Goal: Task Accomplishment & Management: Use online tool/utility

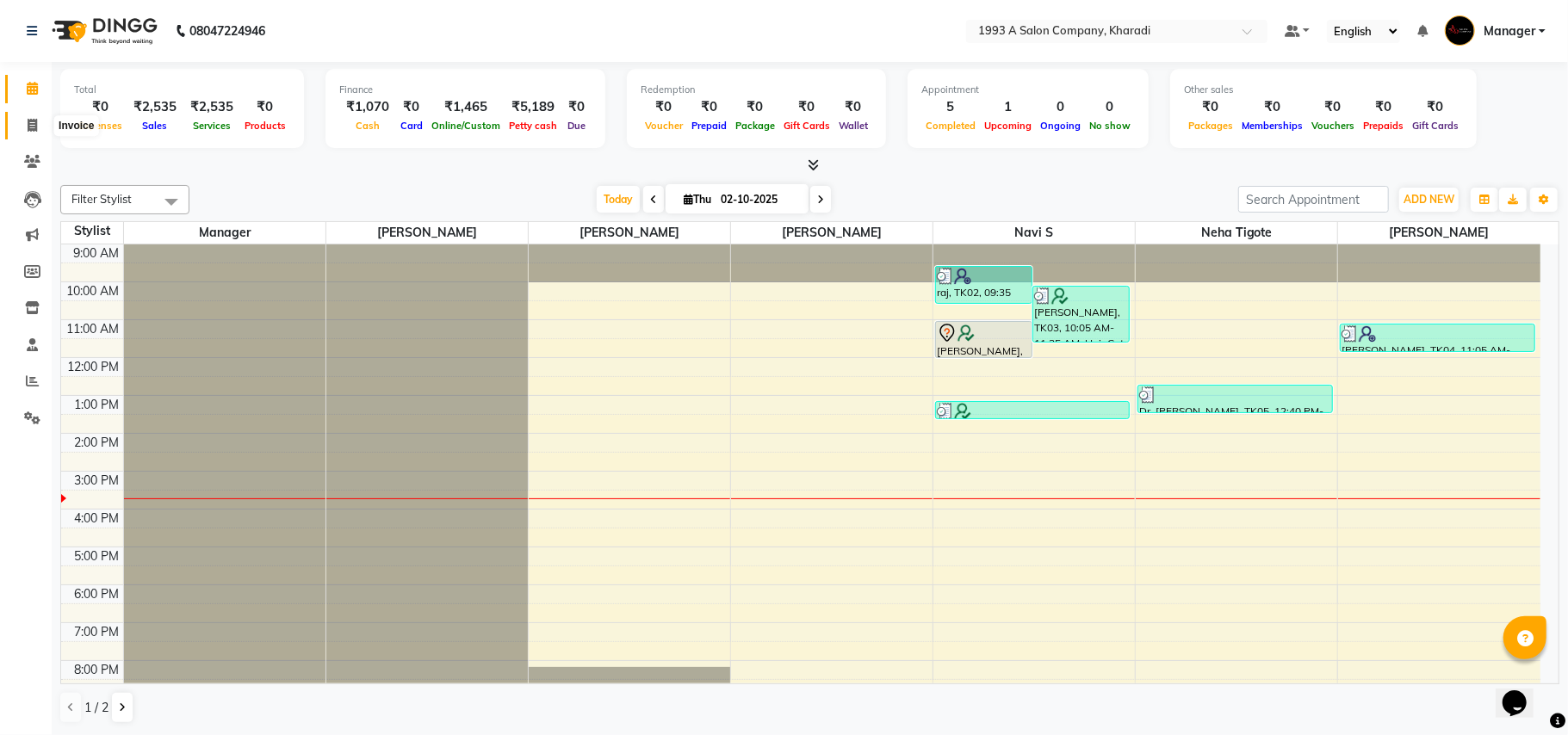
click at [28, 119] on icon at bounding box center [32, 125] width 9 height 13
select select "service"
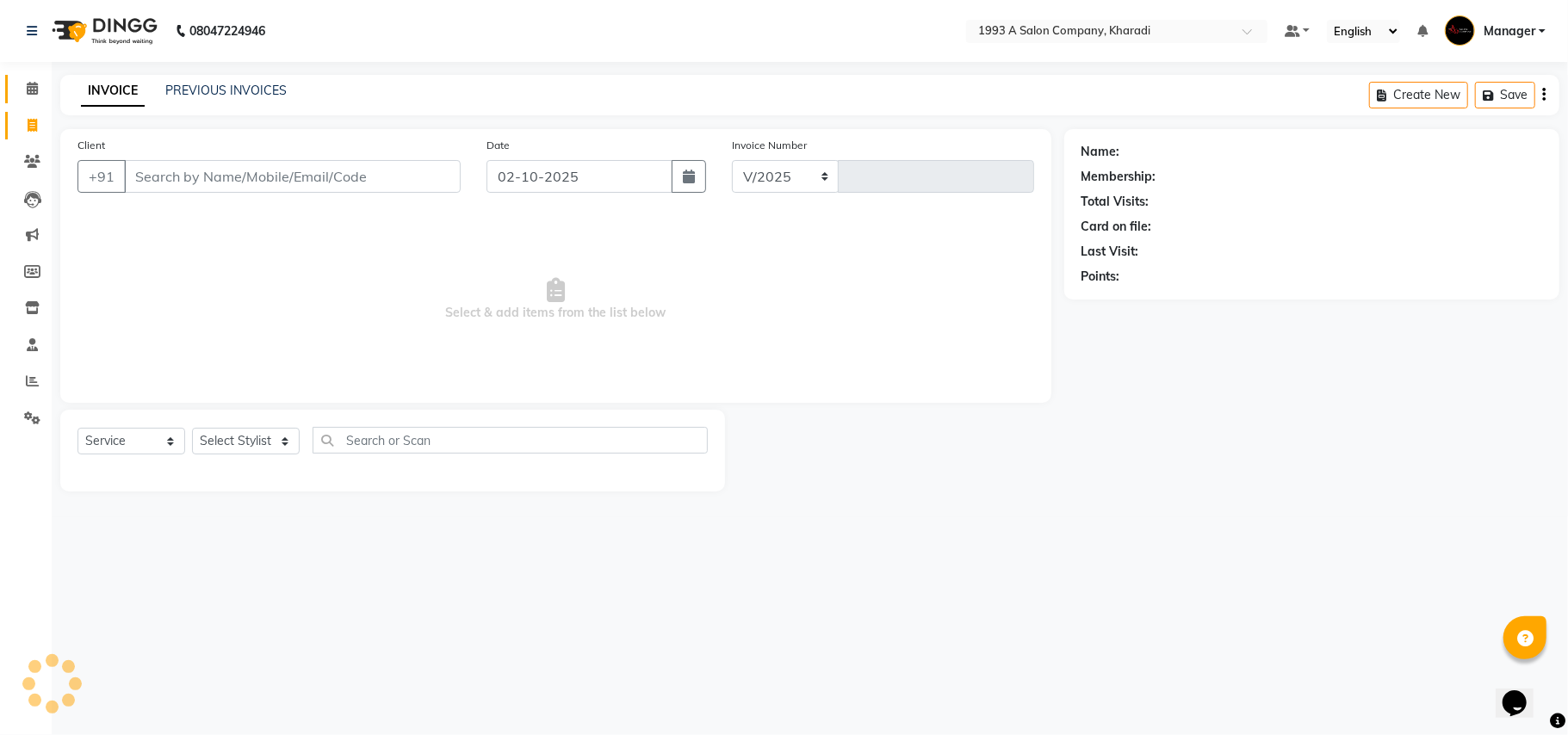
select select "651"
type input "2107"
click at [135, 180] on input "Client" at bounding box center [292, 176] width 337 height 32
select select "13350"
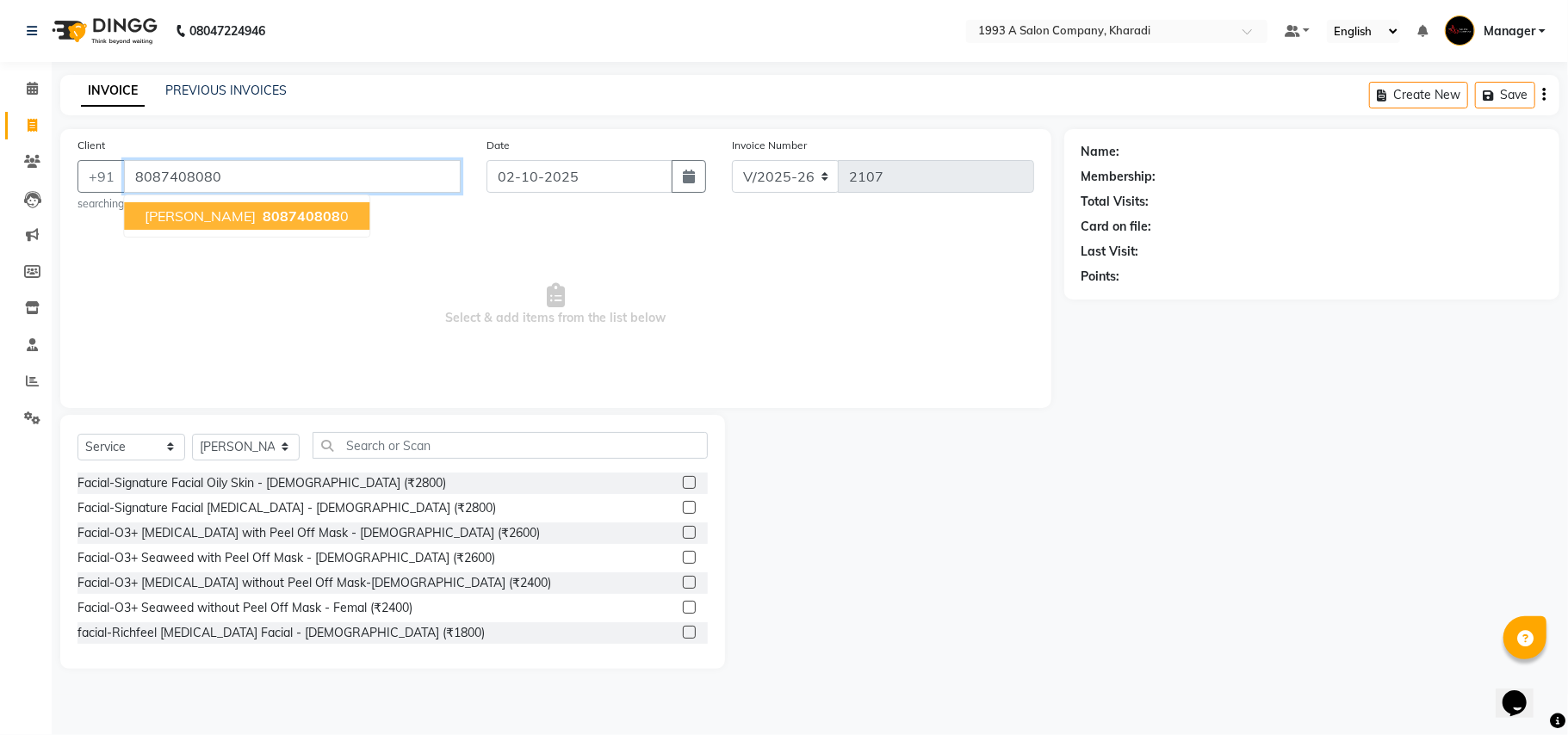
type input "8087408080"
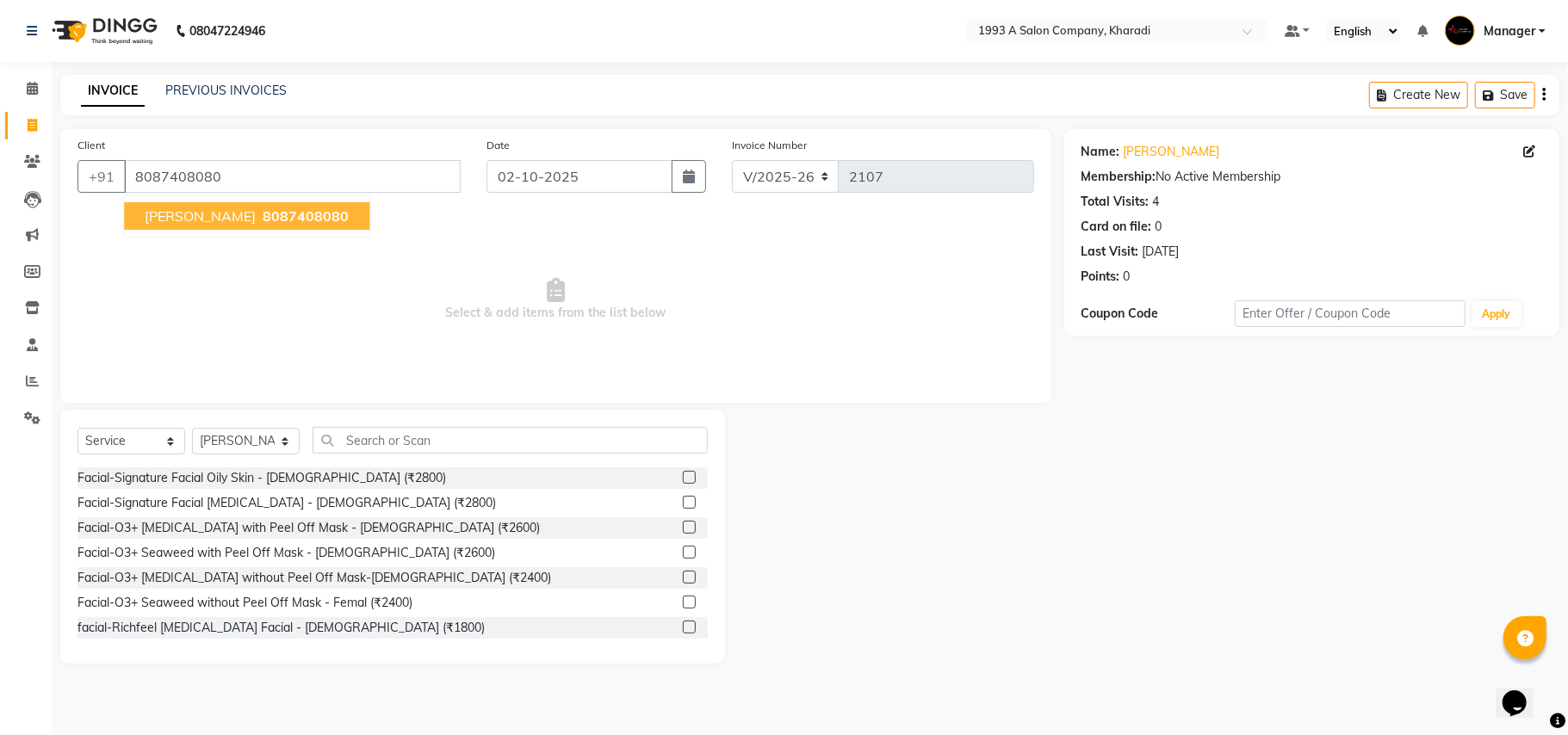
click at [171, 218] on span "[PERSON_NAME]" at bounding box center [199, 216] width 111 height 17
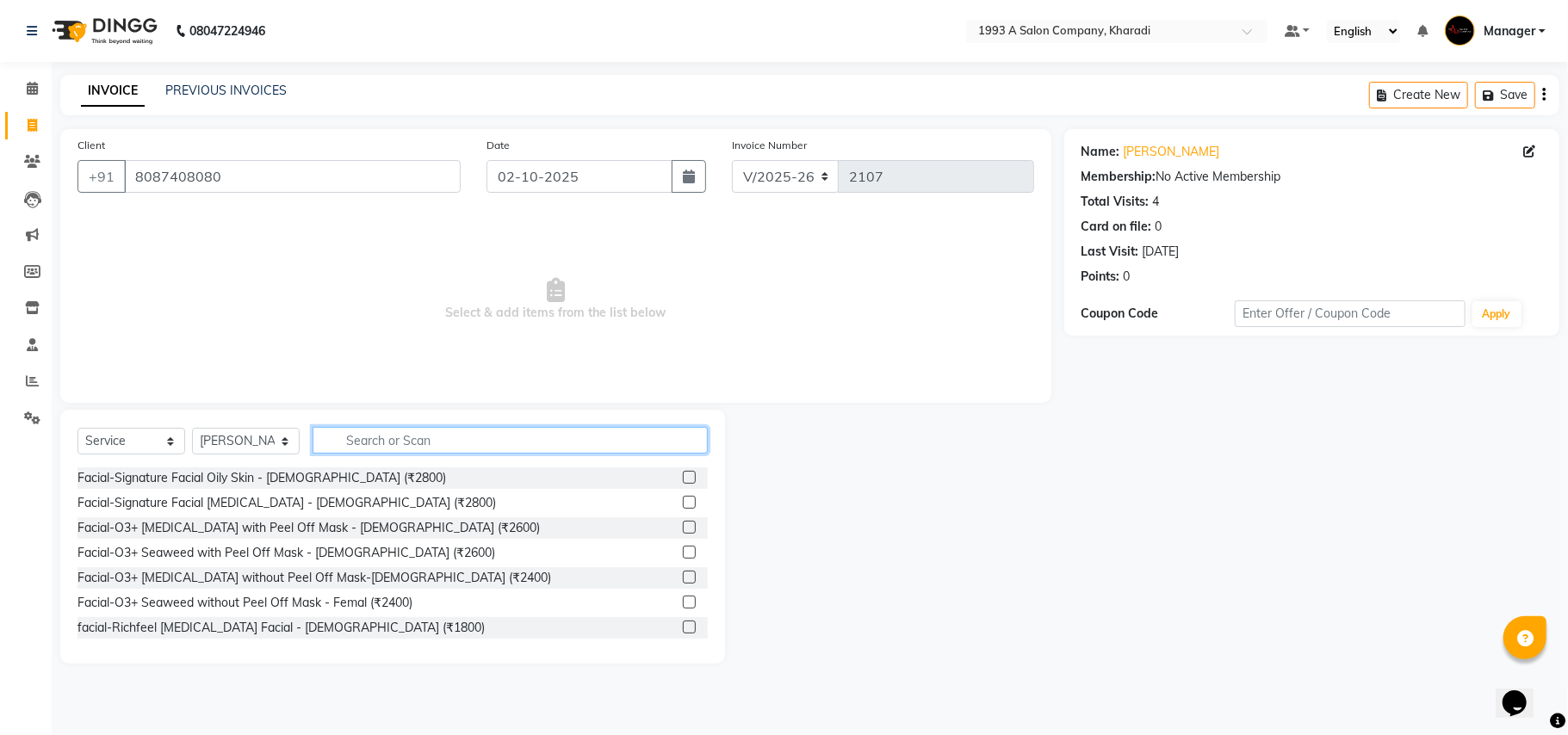
click at [351, 439] on input "text" at bounding box center [509, 440] width 396 height 27
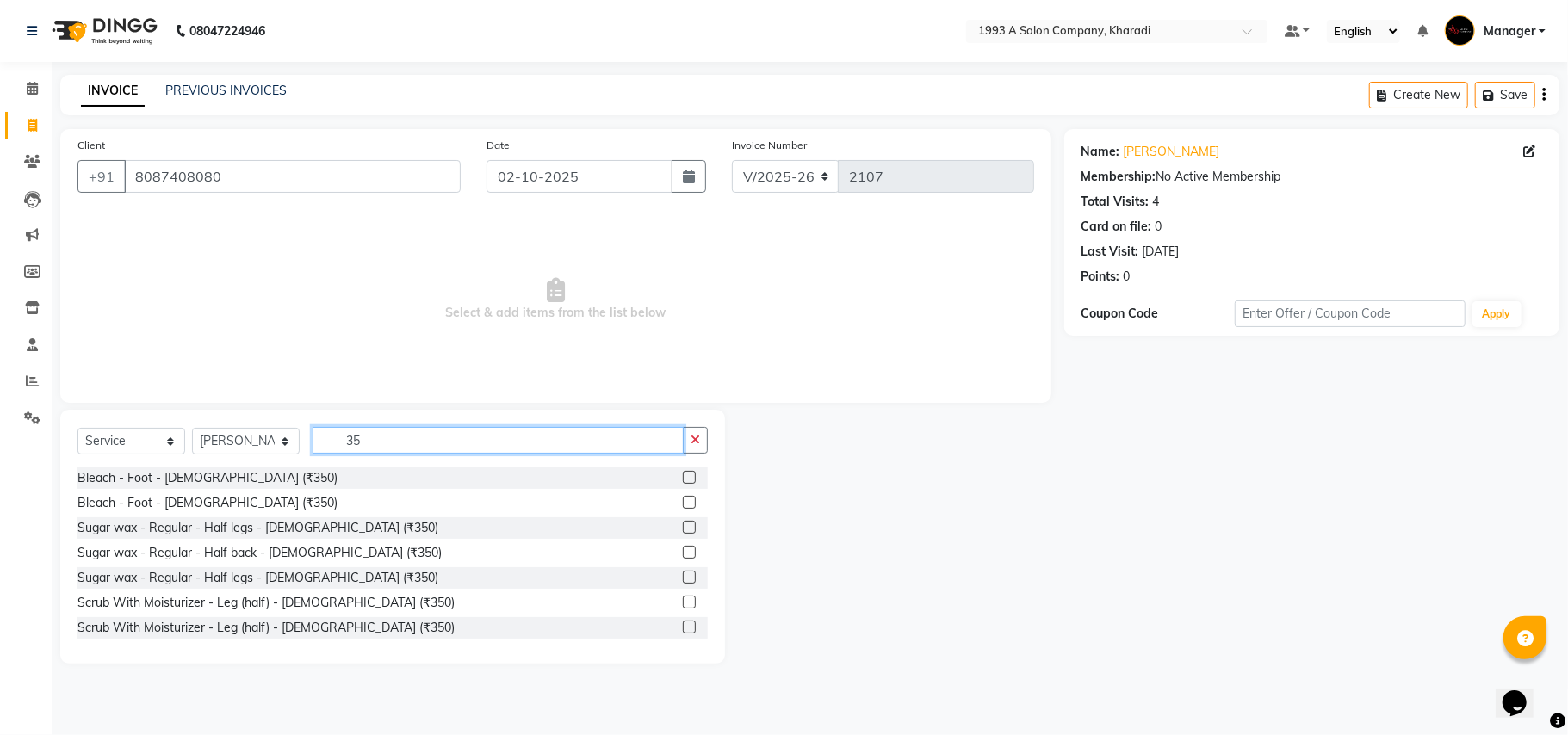
type input "3"
type input "bio"
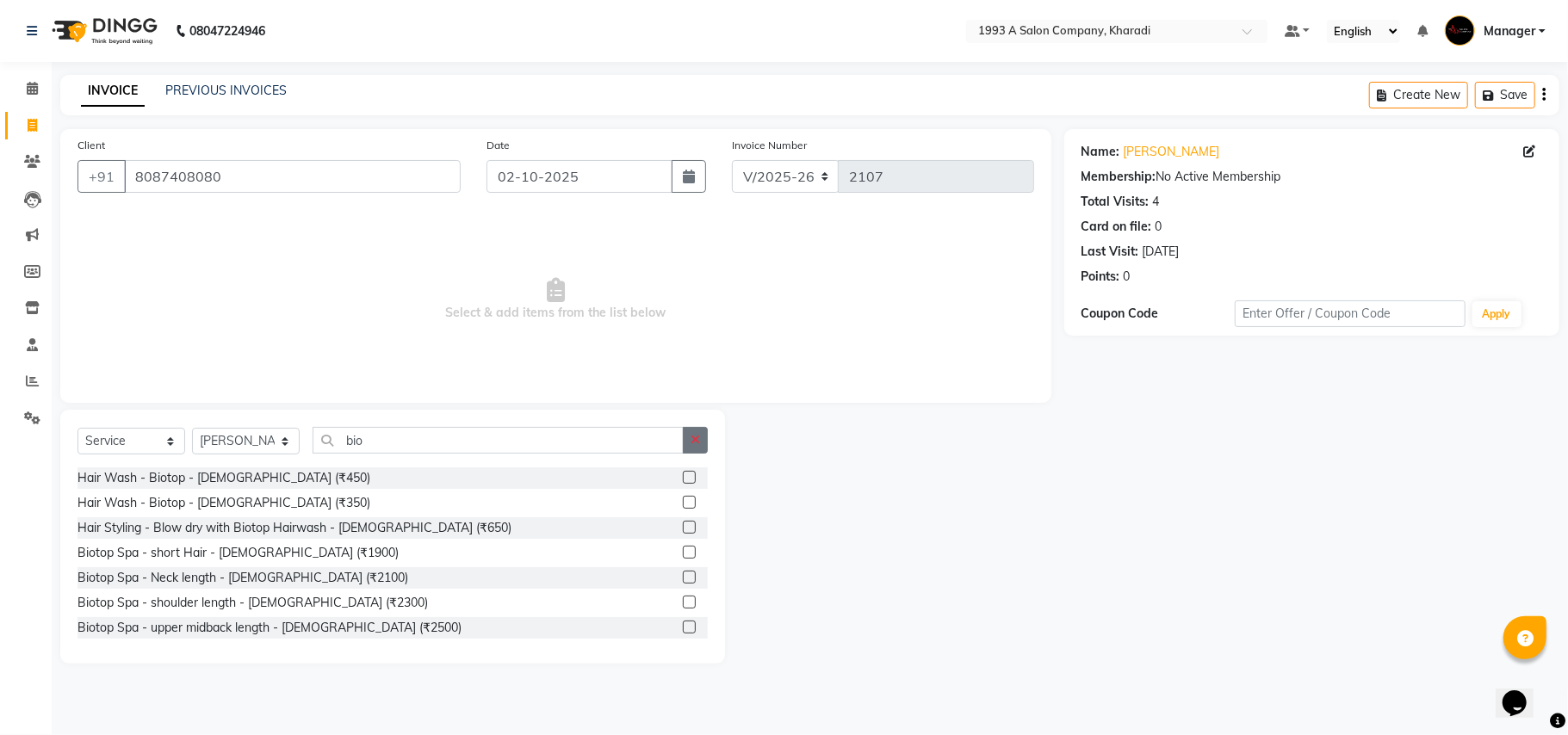
click at [699, 437] on icon "button" at bounding box center [695, 439] width 9 height 12
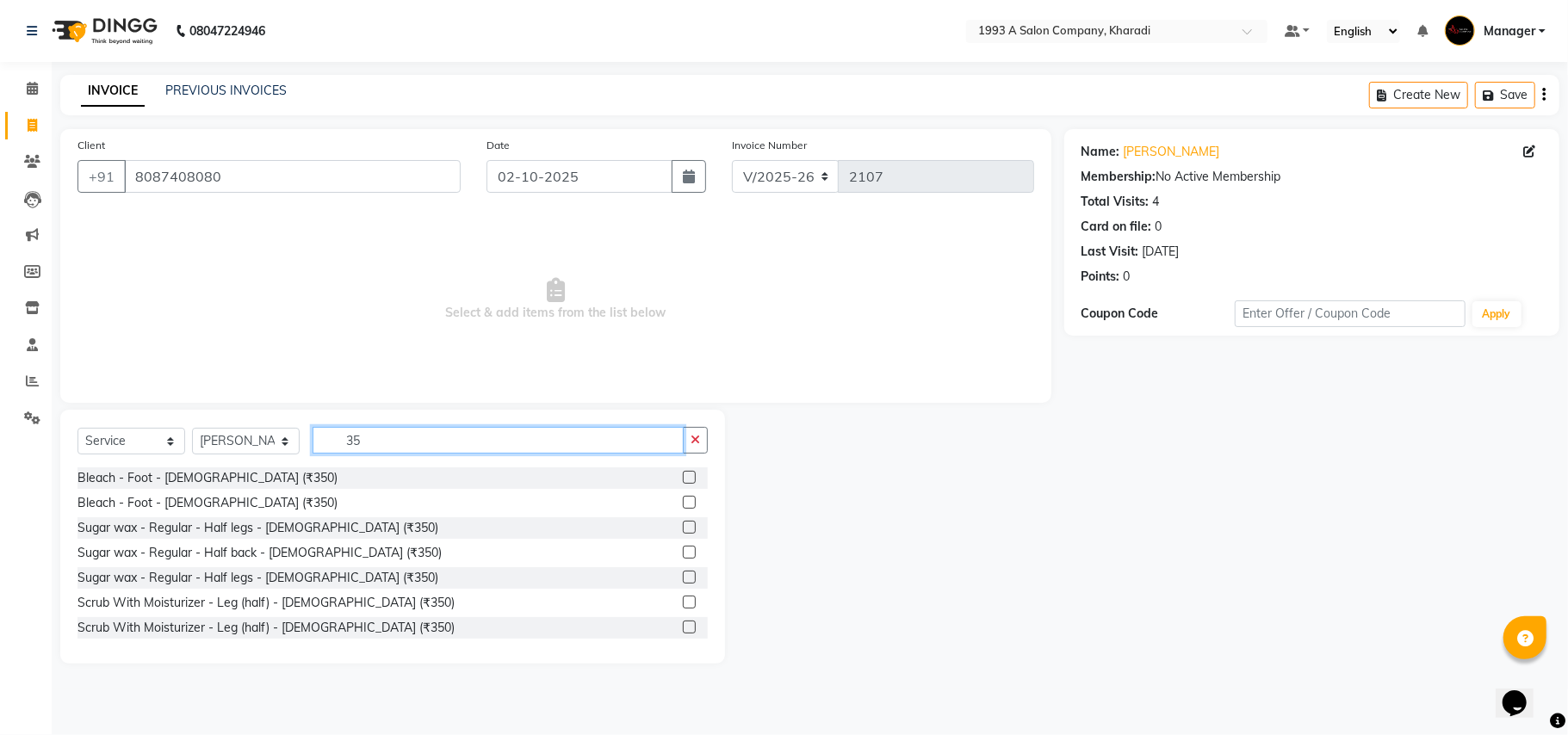
type input "3"
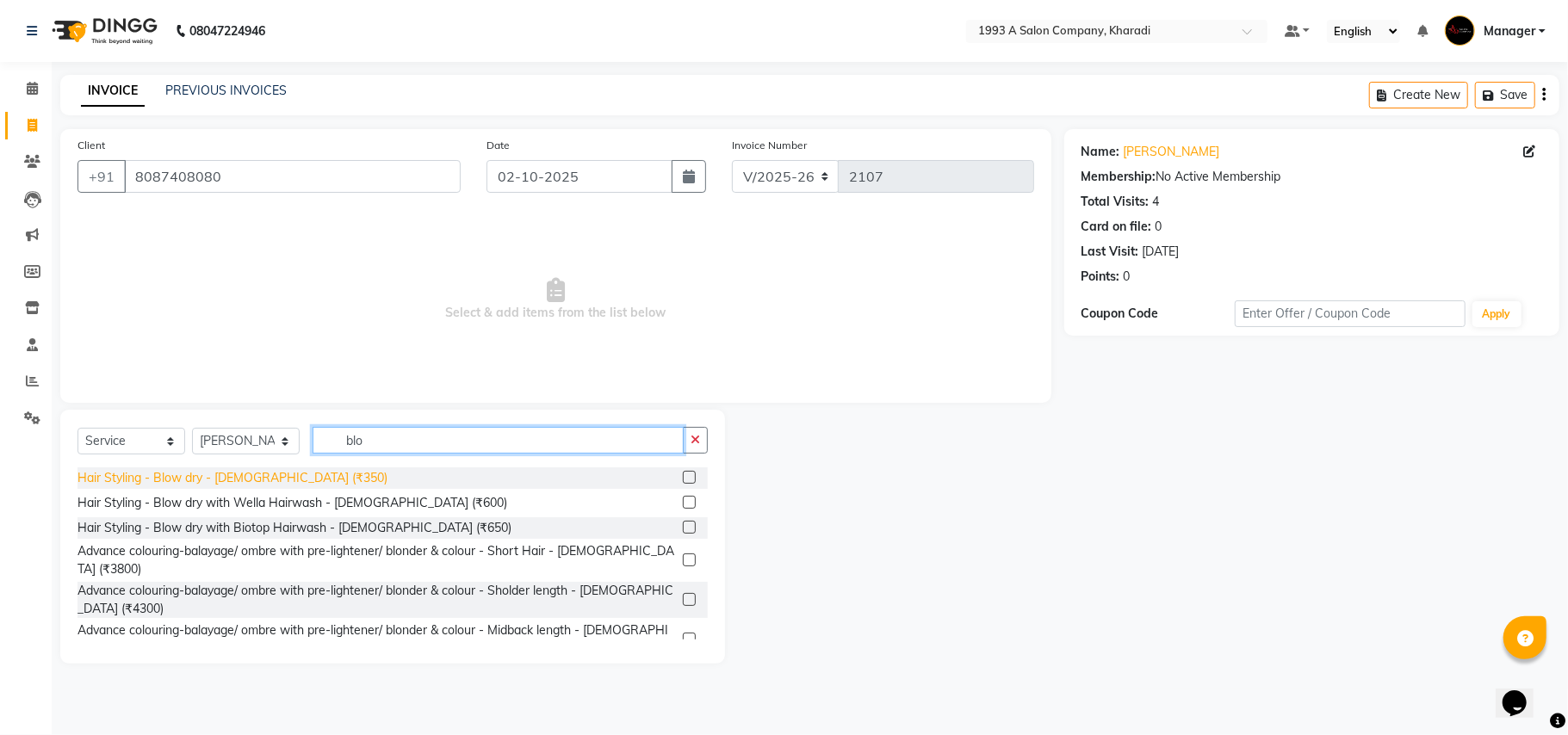
type input "blo"
click at [275, 472] on div "Hair Styling - Blow dry - [DEMOGRAPHIC_DATA] (₹350)" at bounding box center [232, 478] width 310 height 18
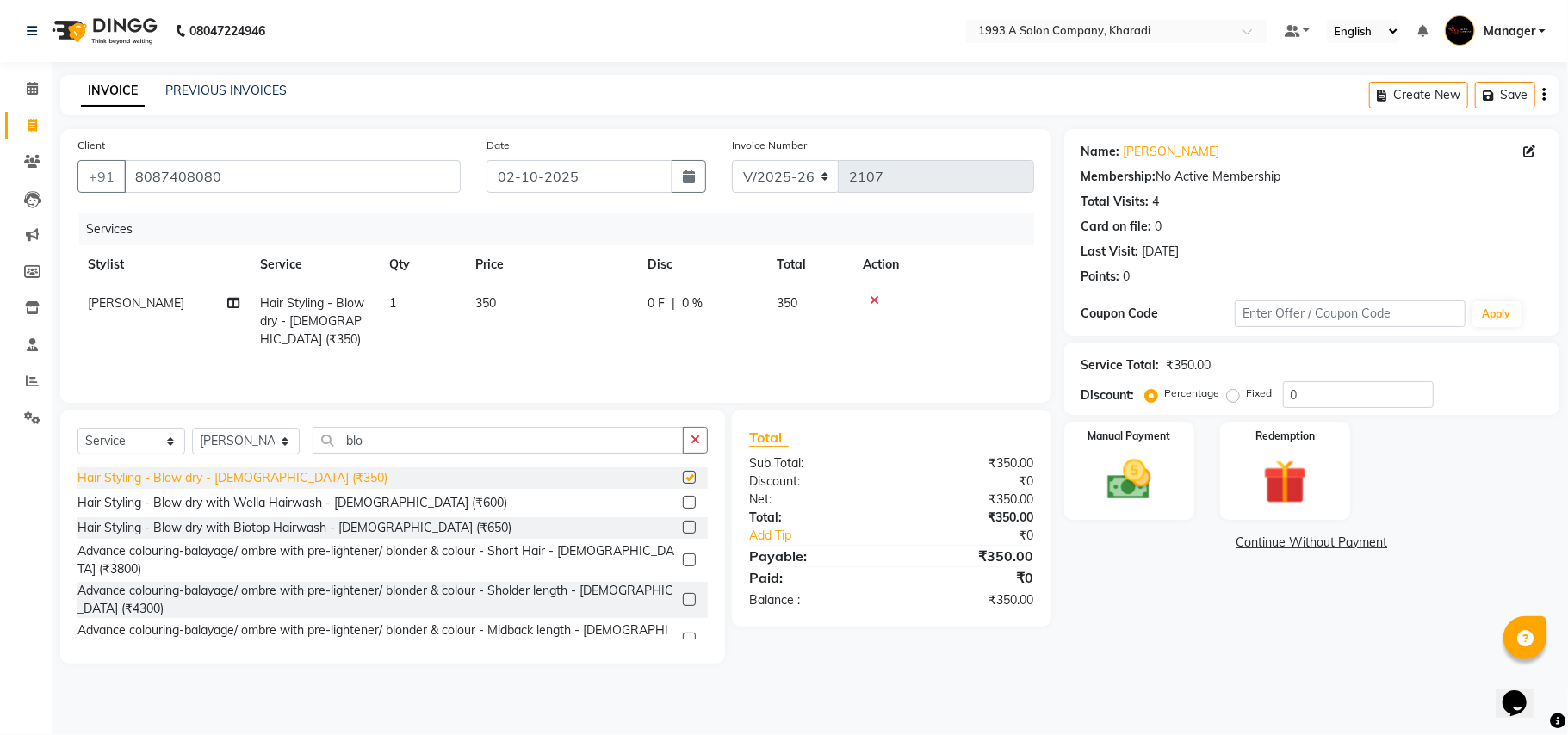
checkbox input "false"
click at [155, 300] on span "[PERSON_NAME]" at bounding box center [137, 303] width 97 height 15
select select "13350"
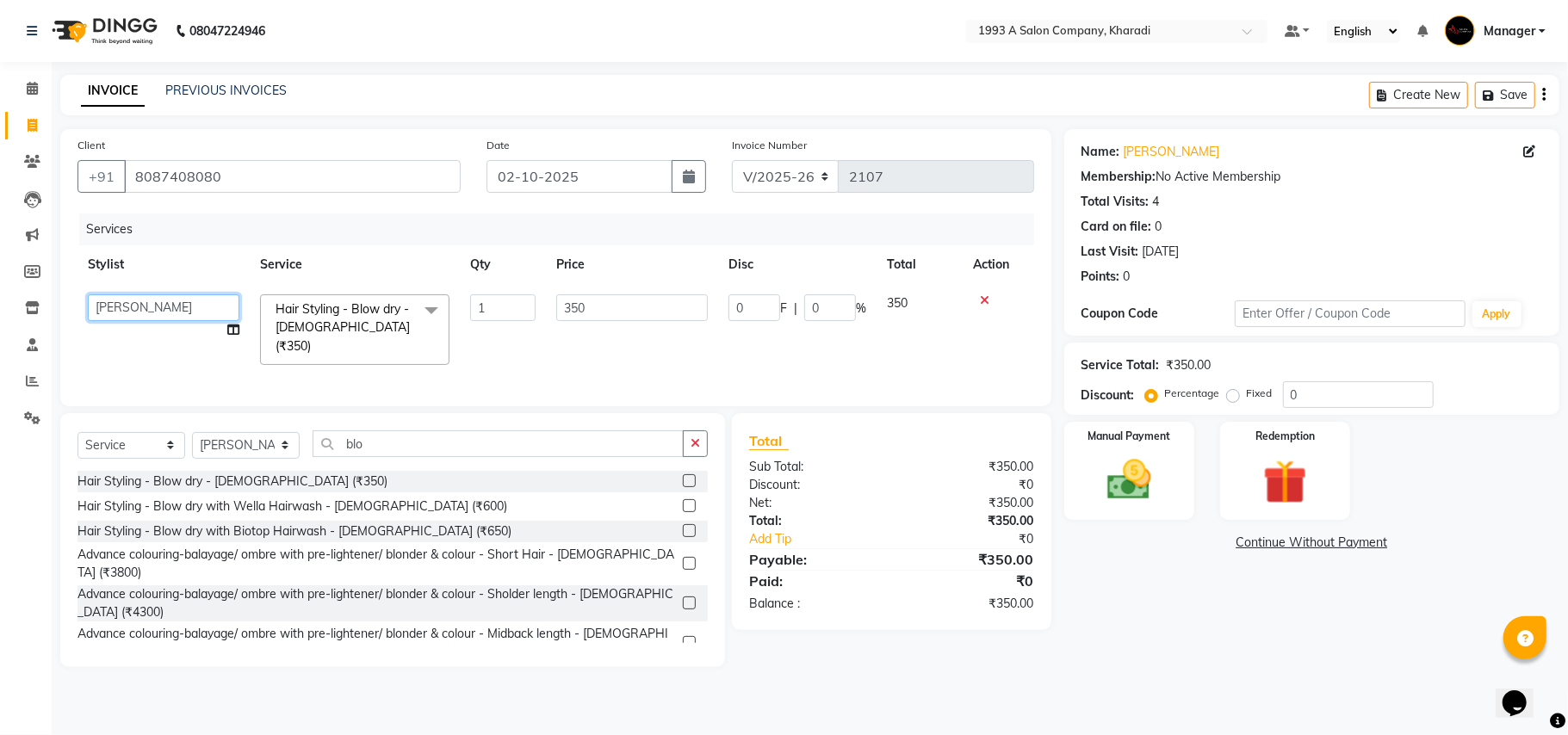
click at [155, 302] on select "[PERSON_NAME] [PERSON_NAME] Manager [PERSON_NAME] S Neha Tigote [PERSON_NAME] […" at bounding box center [164, 307] width 152 height 27
select select "90882"
click at [1145, 460] on img at bounding box center [1129, 480] width 75 height 53
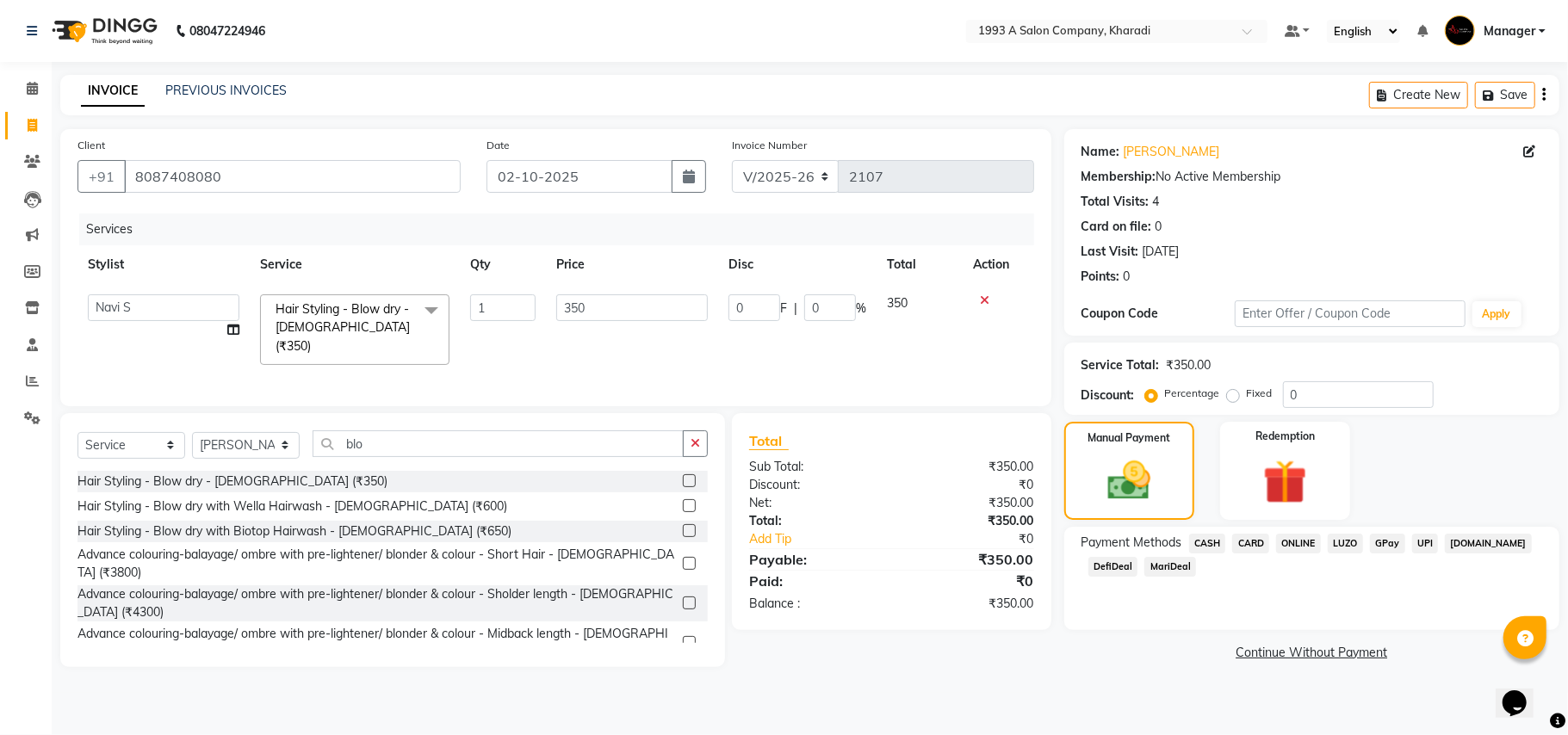
click at [1109, 568] on span "DefiDeal" at bounding box center [1113, 566] width 50 height 20
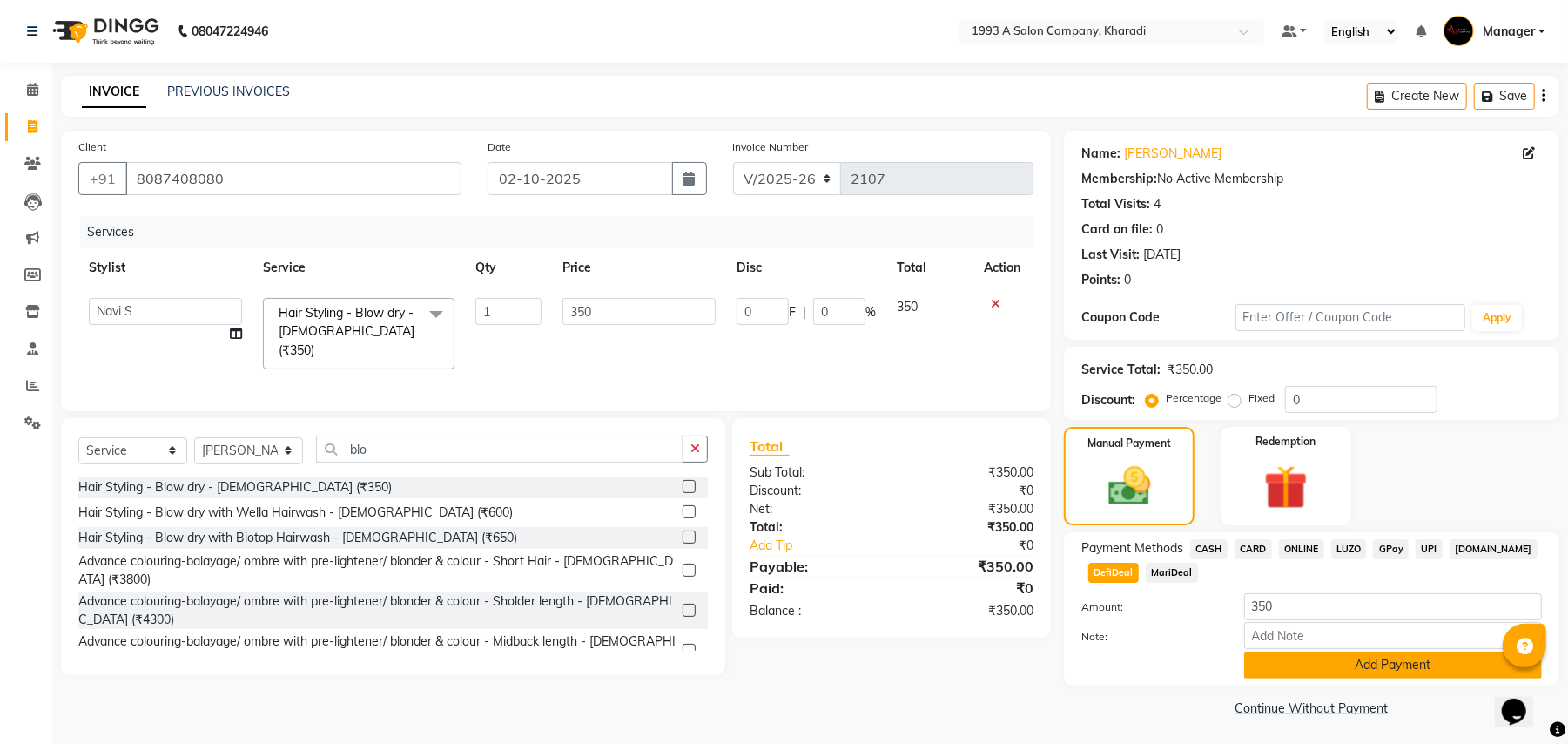
click at [1291, 660] on button "Add Payment" at bounding box center [1393, 665] width 297 height 27
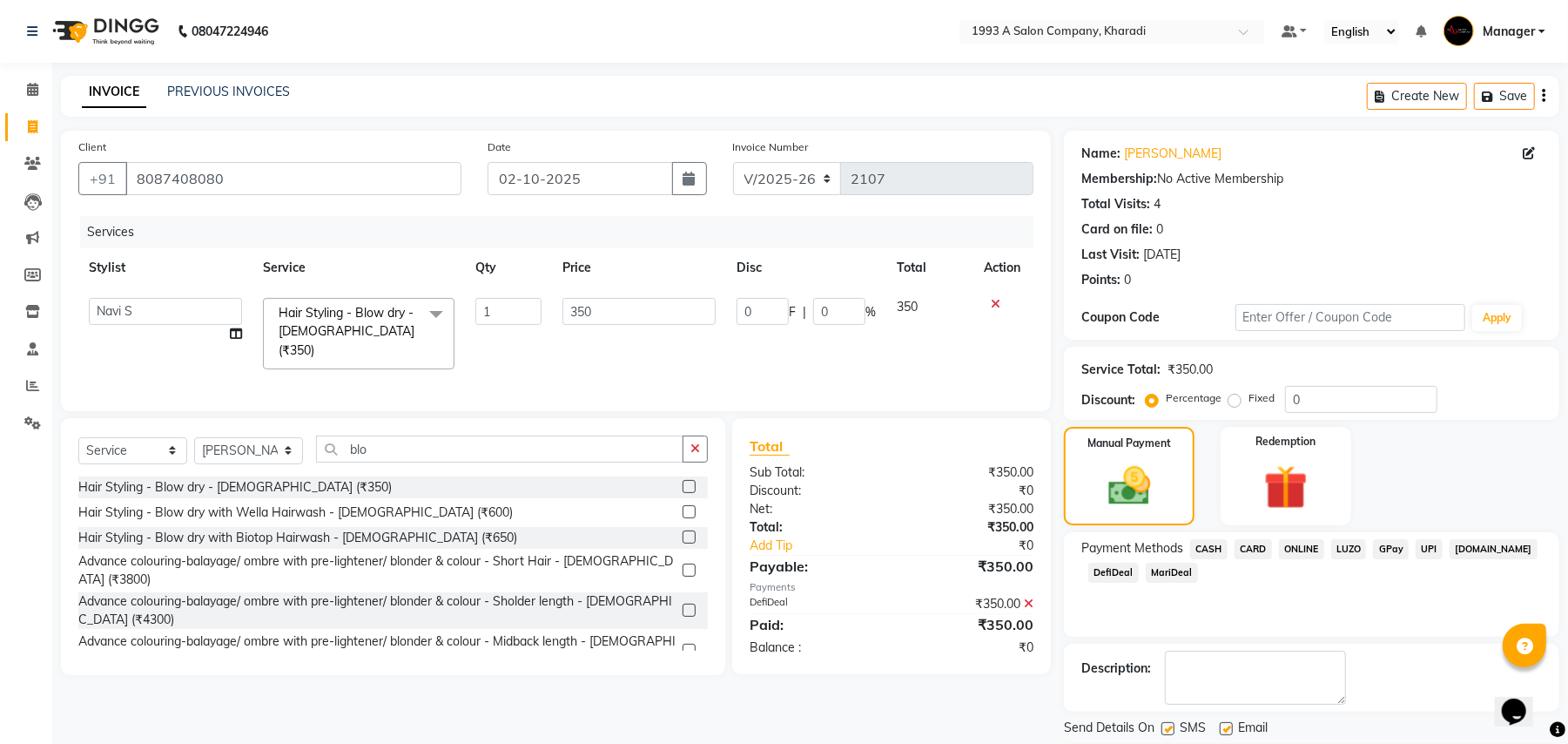
scroll to position [54, 0]
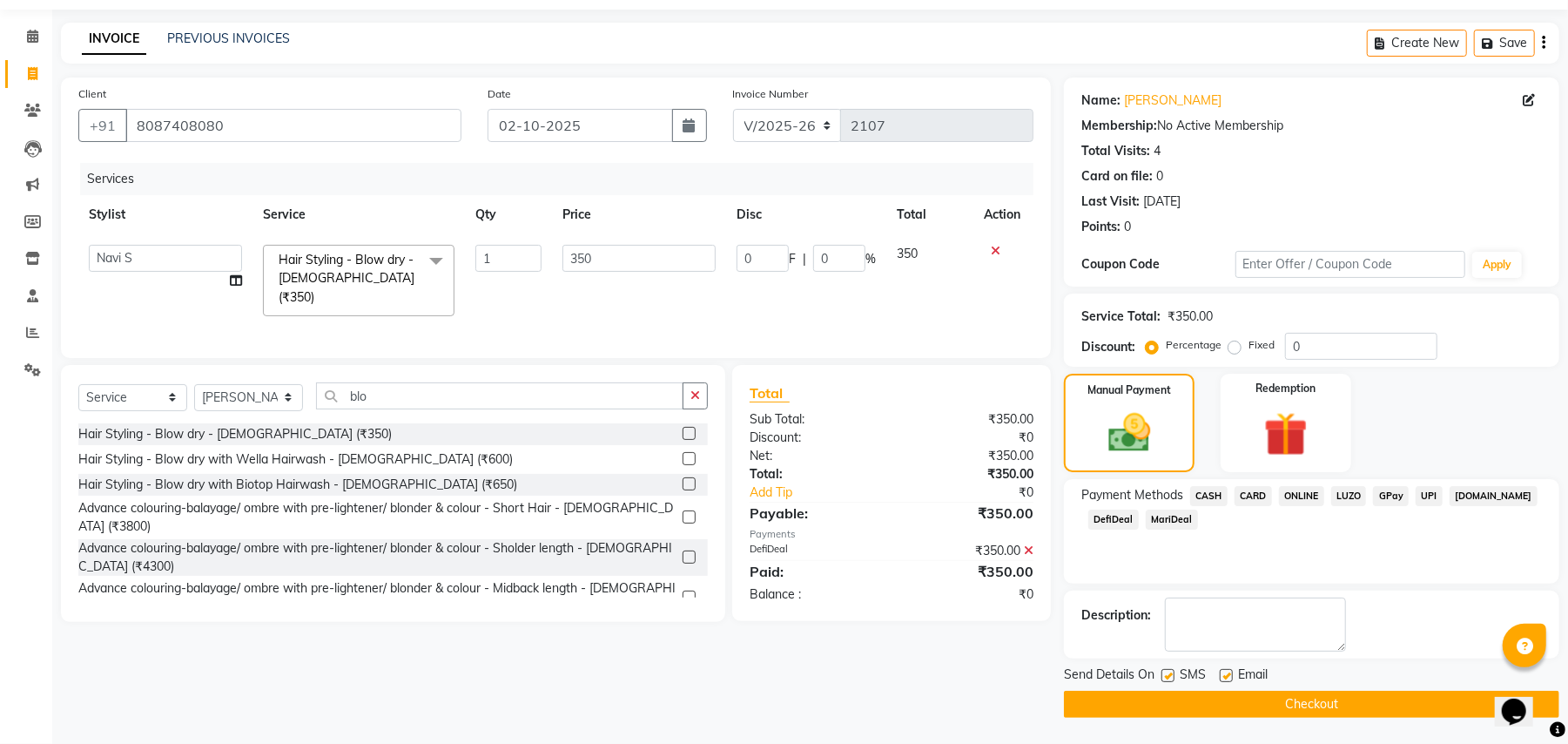
click at [1199, 695] on button "Checkout" at bounding box center [1312, 705] width 495 height 27
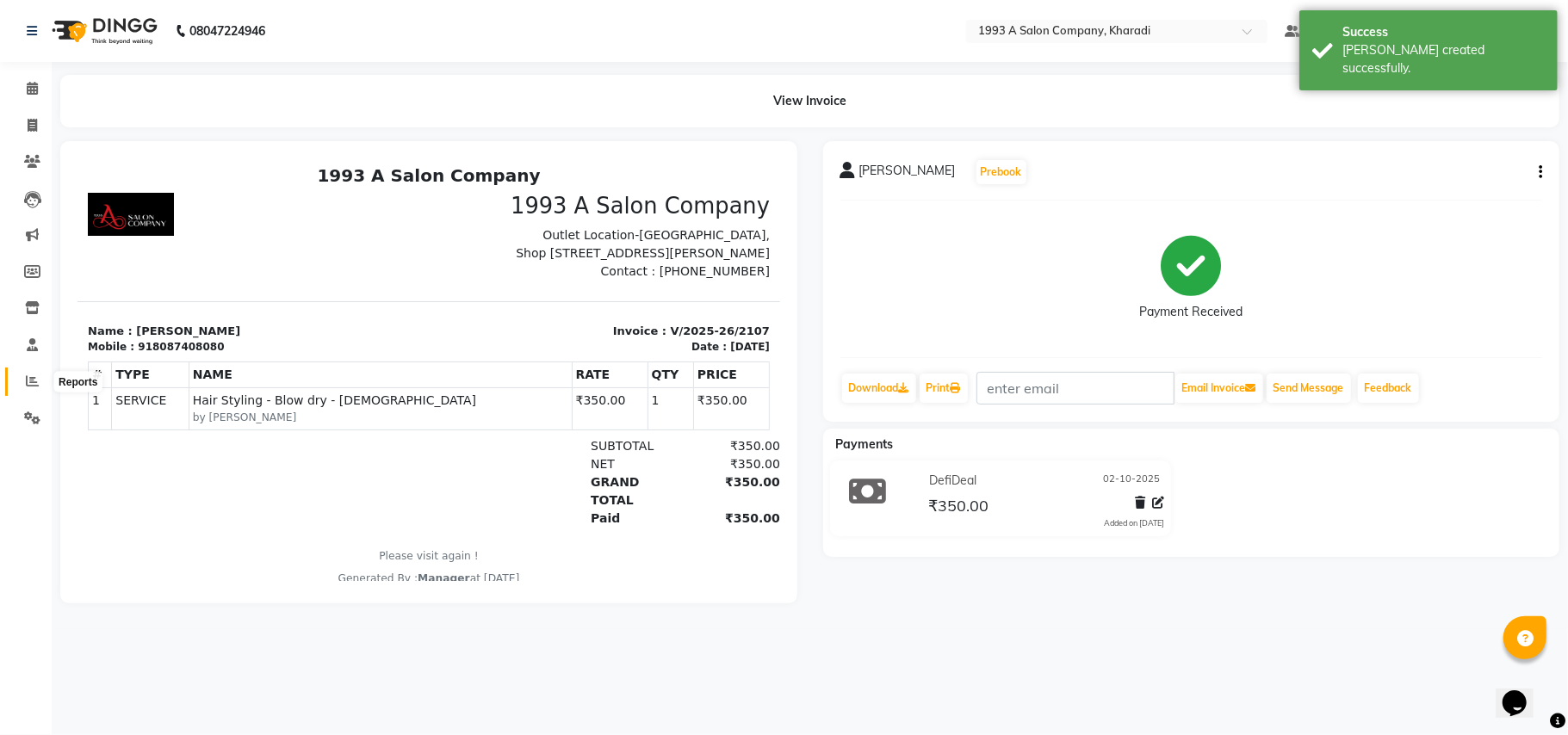
click at [28, 375] on icon at bounding box center [32, 381] width 13 height 13
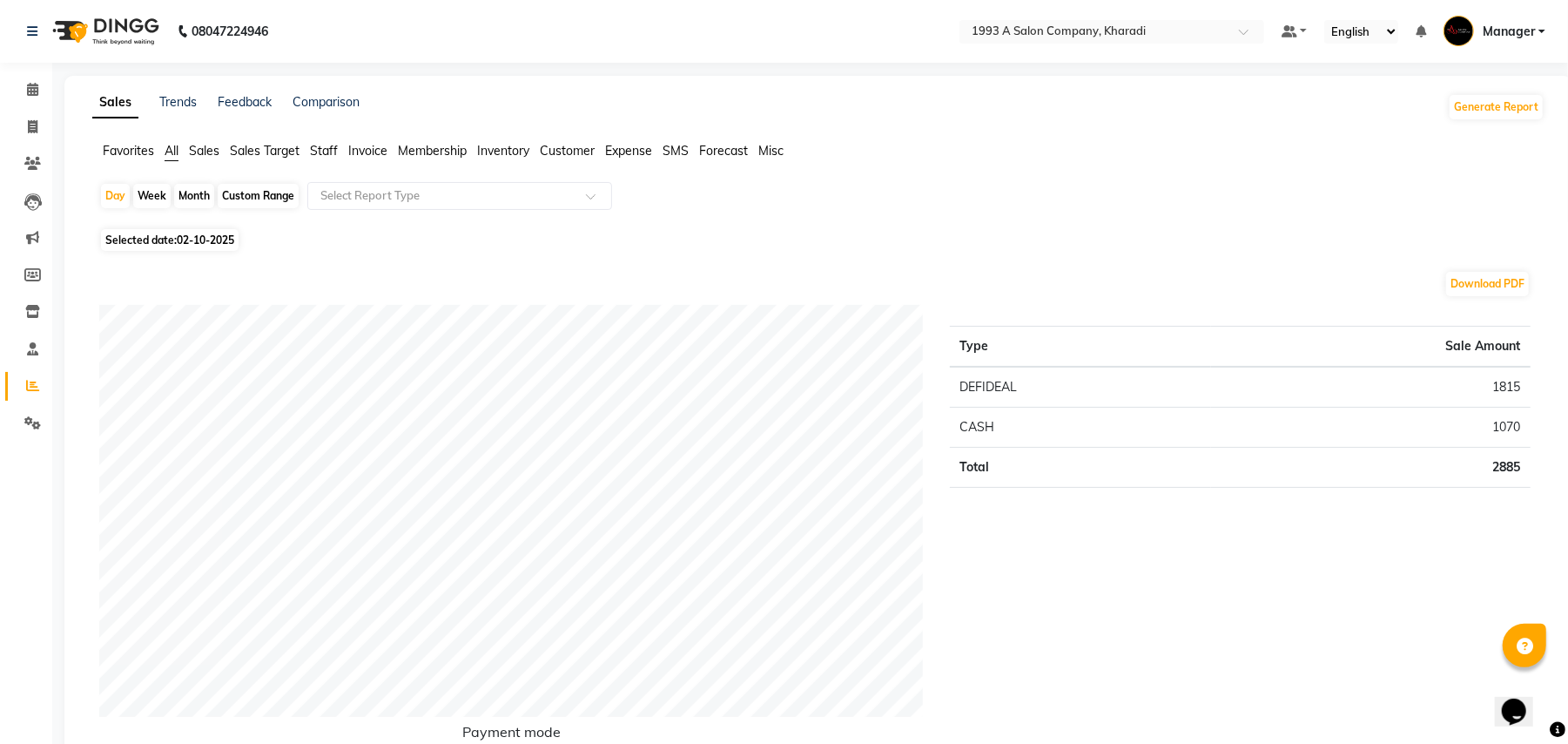
click at [322, 150] on span "Staff" at bounding box center [323, 151] width 28 height 15
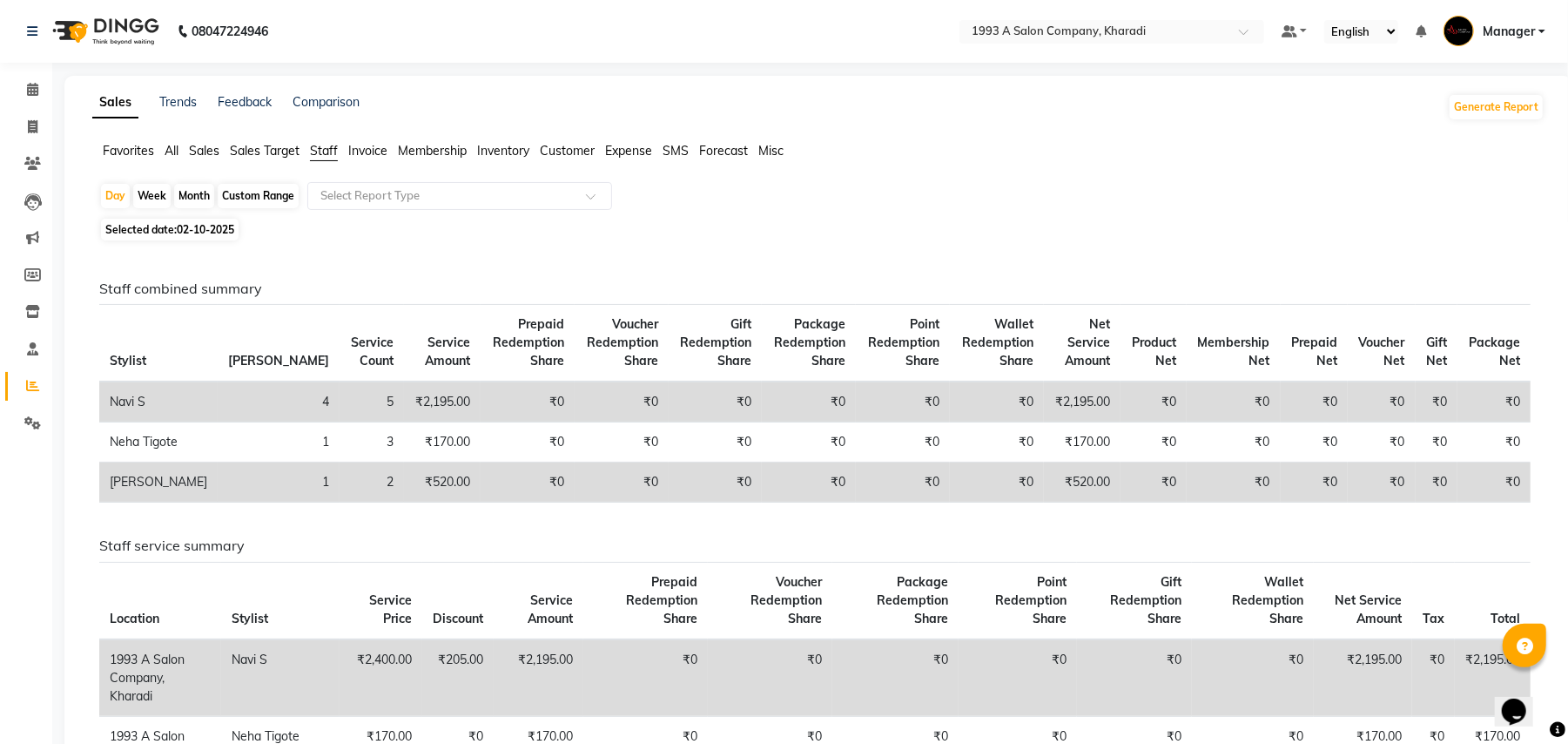
click at [259, 197] on div "Custom Range" at bounding box center [258, 195] width 81 height 24
select select "10"
select select "2025"
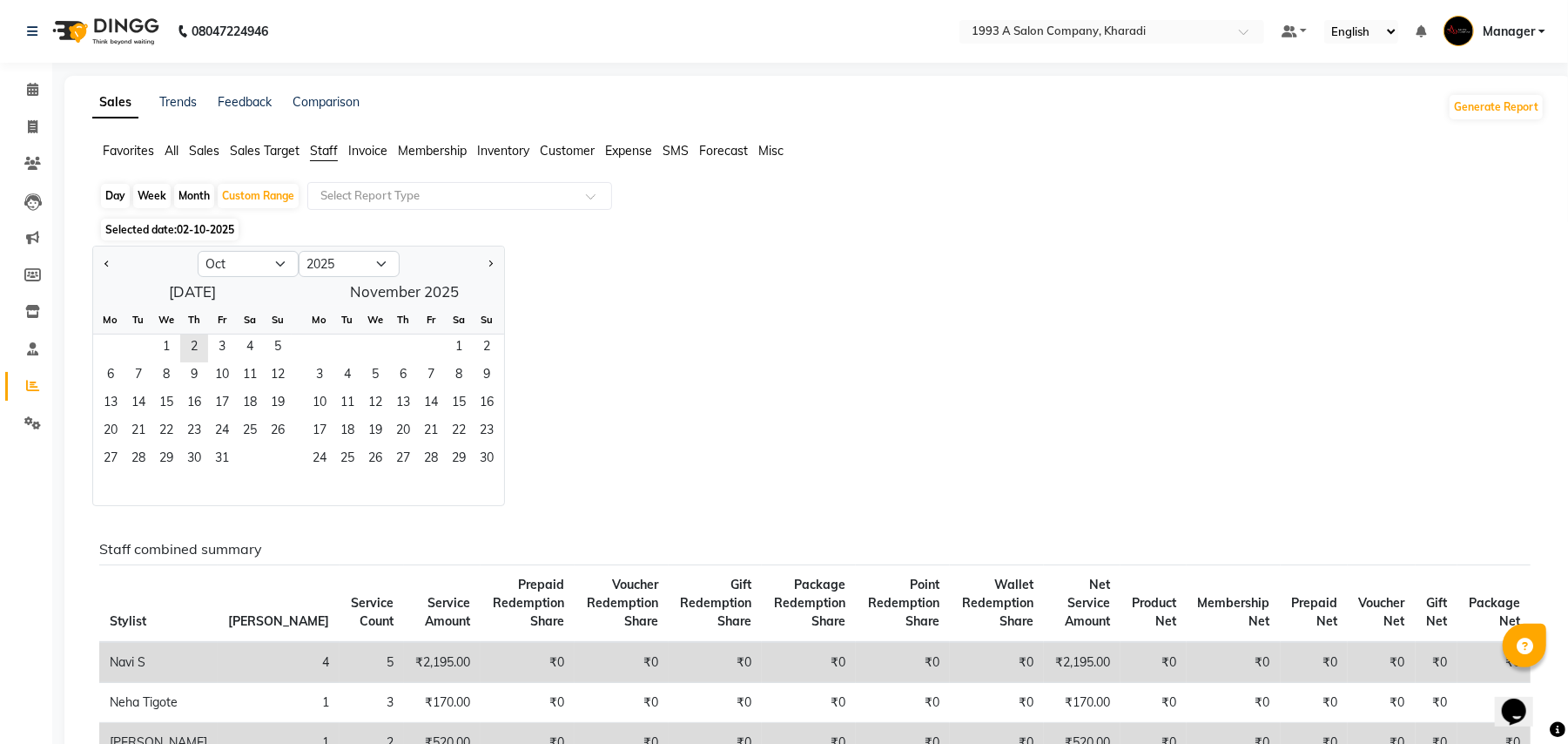
click at [205, 152] on span "Sales" at bounding box center [204, 151] width 31 height 15
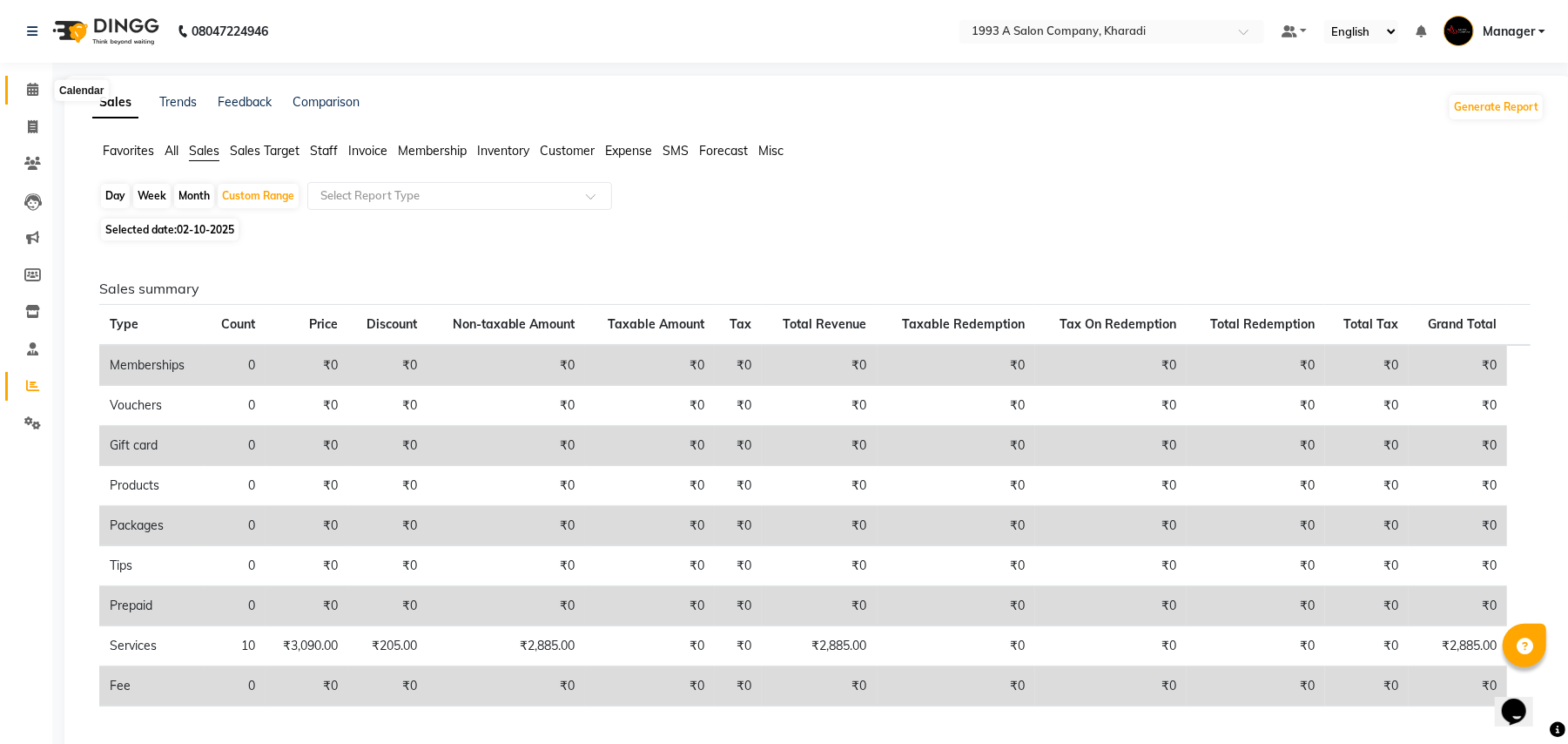
click at [29, 89] on icon at bounding box center [33, 89] width 12 height 13
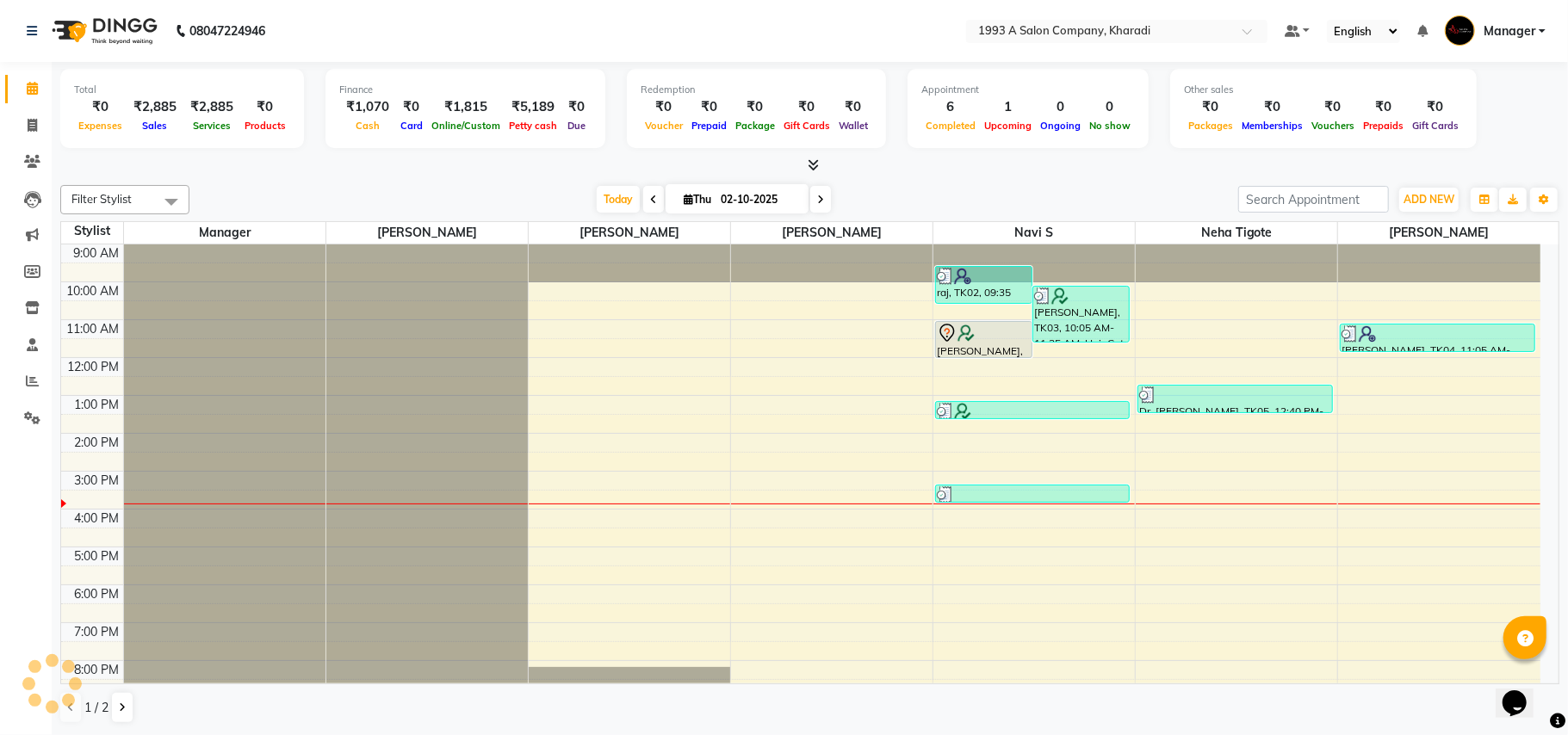
scroll to position [28, 0]
